Goal: Check status

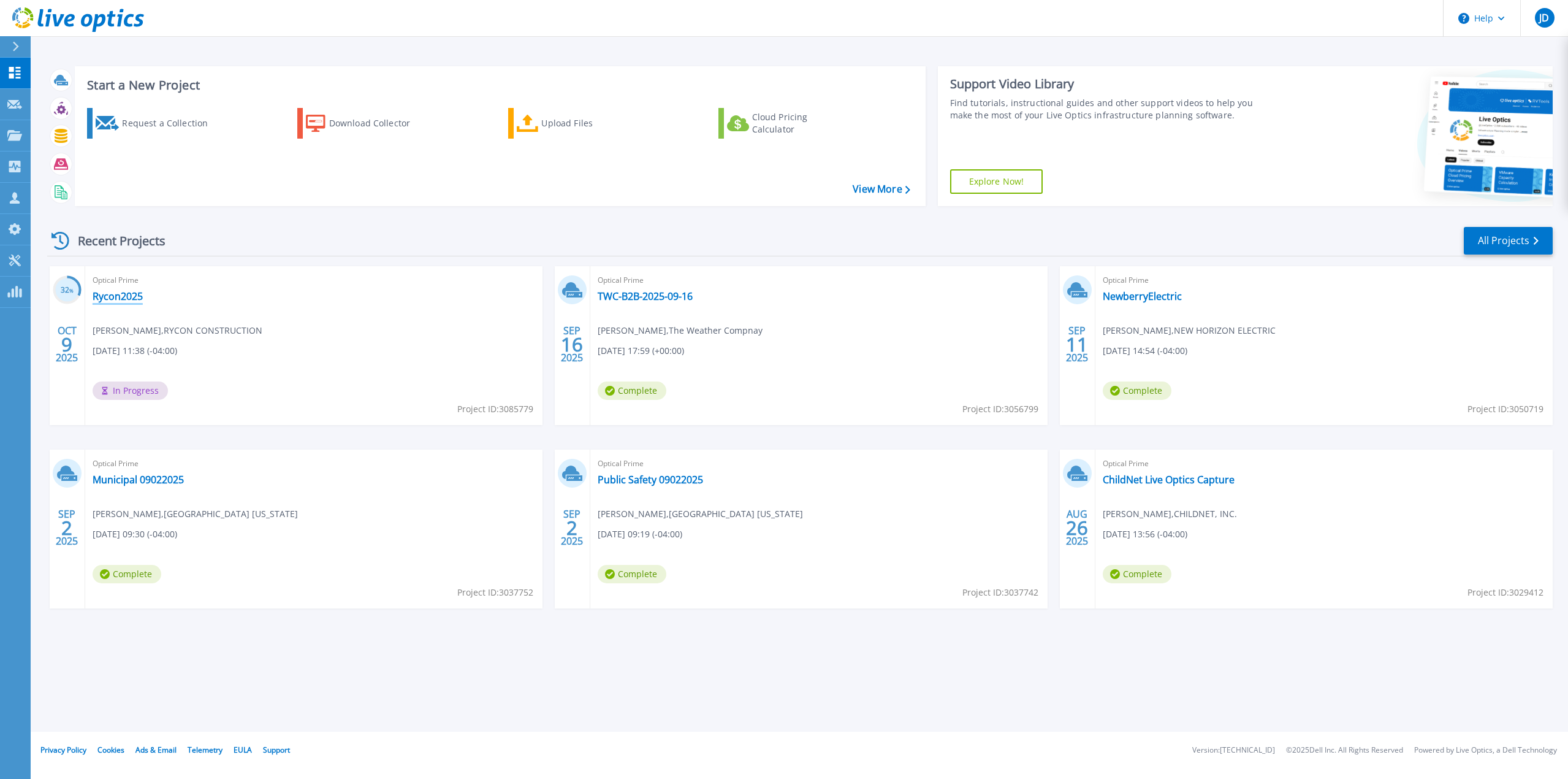
click at [120, 295] on link "Rycon2025" at bounding box center [118, 296] width 50 height 12
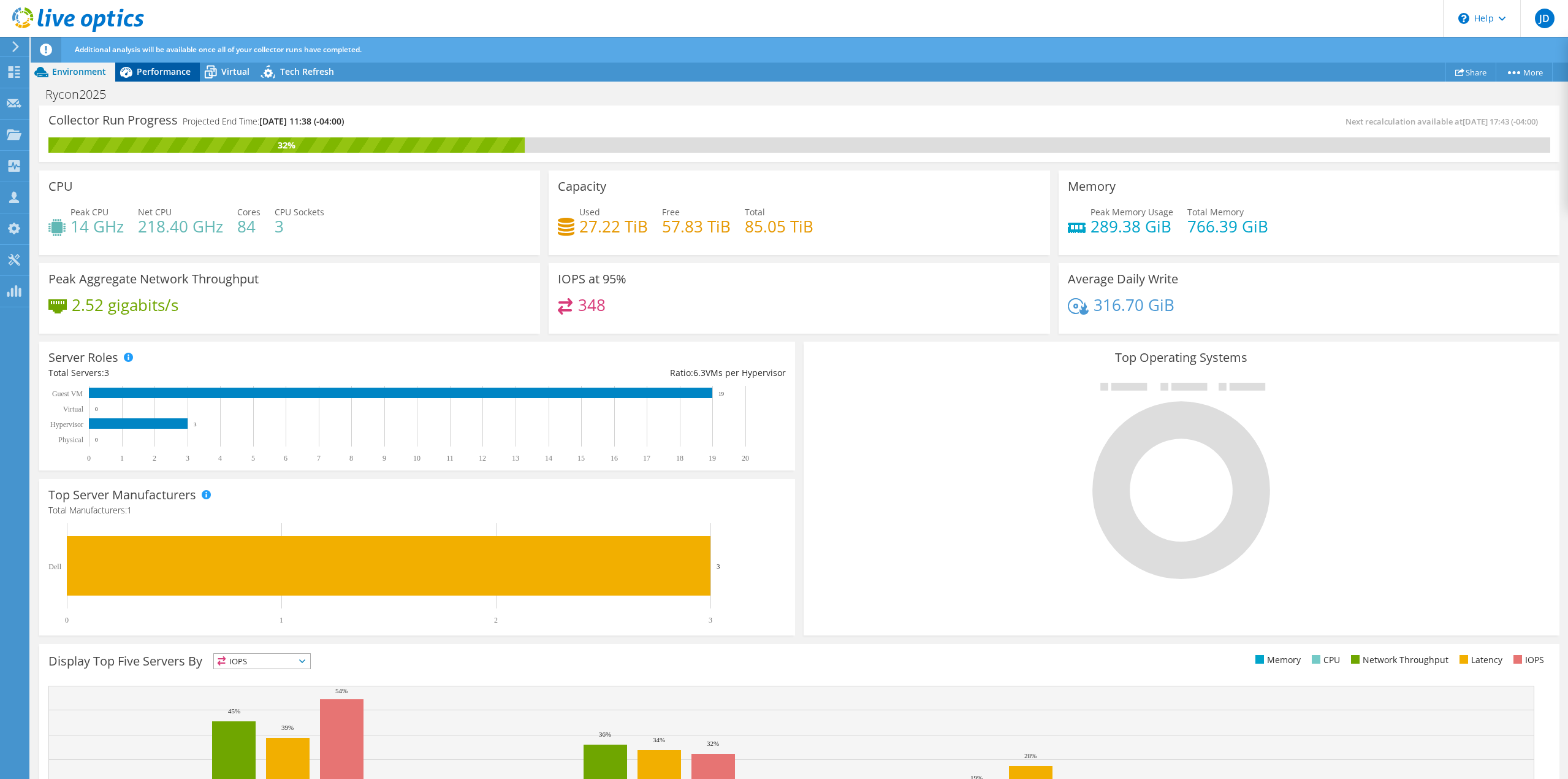
click at [166, 68] on span "Performance" at bounding box center [164, 71] width 54 height 12
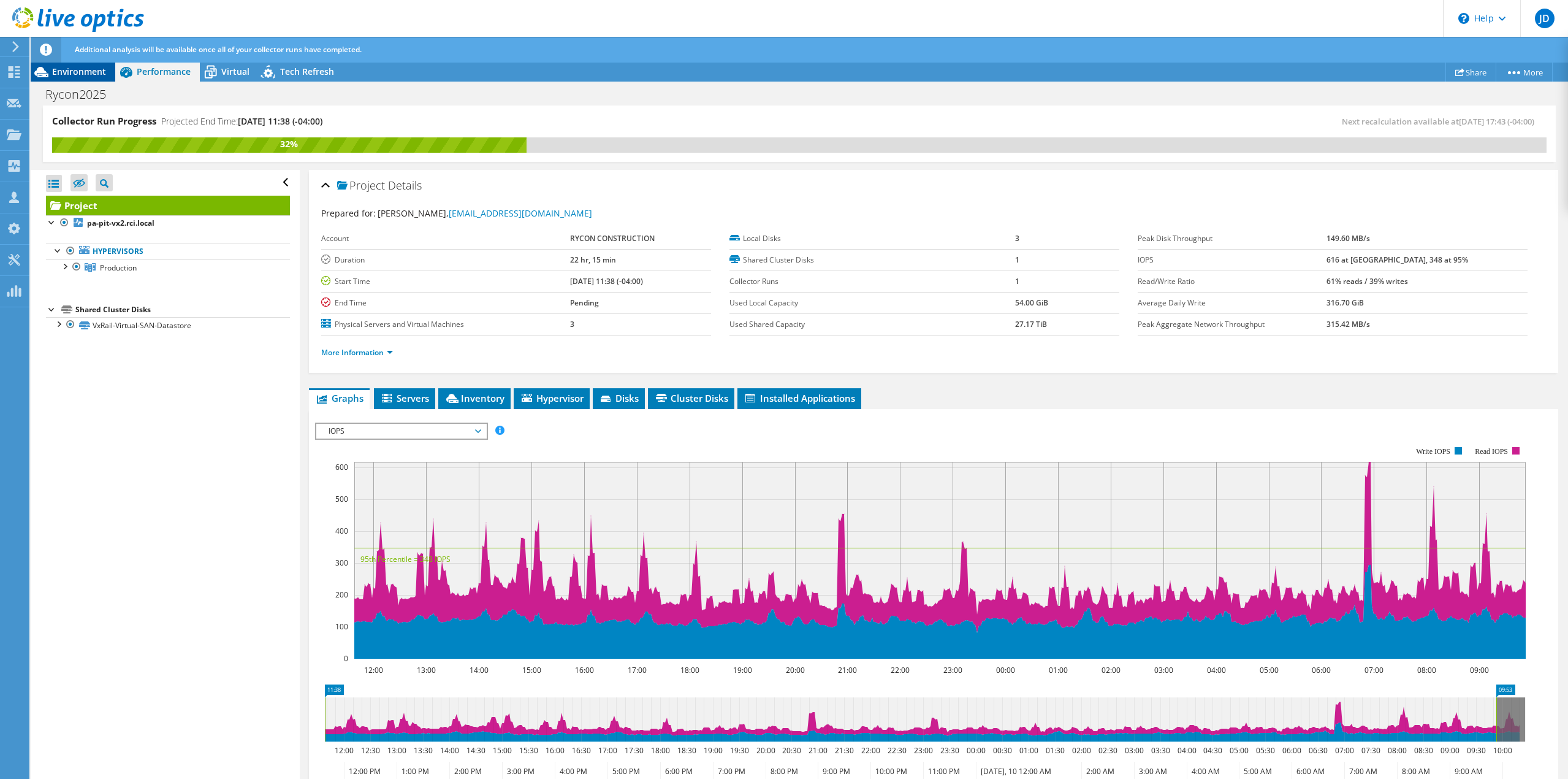
click at [79, 65] on div "Environment" at bounding box center [72, 71] width 85 height 20
